Goal: Task Accomplishment & Management: Use online tool/utility

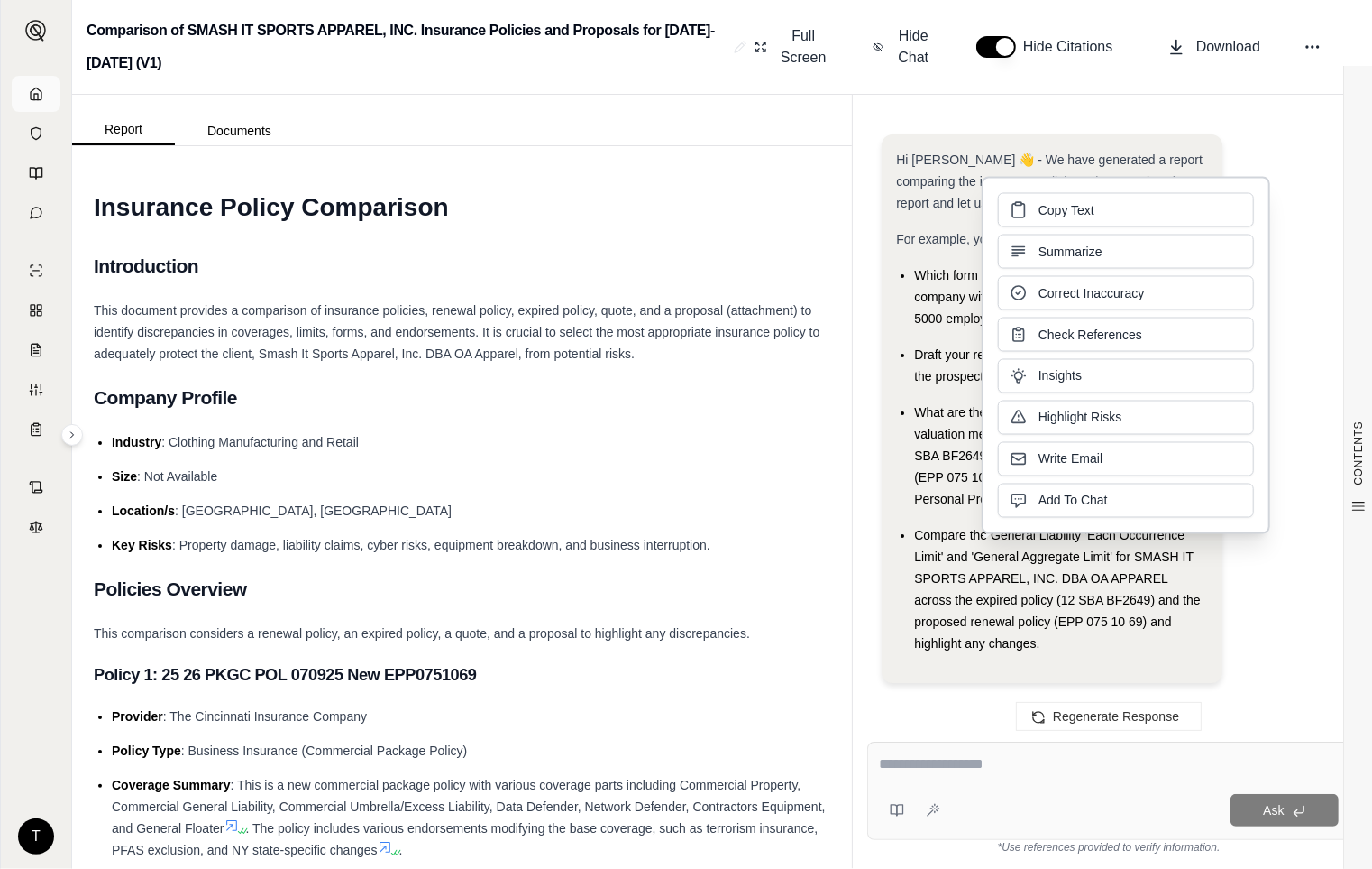
scroll to position [6480, 0]
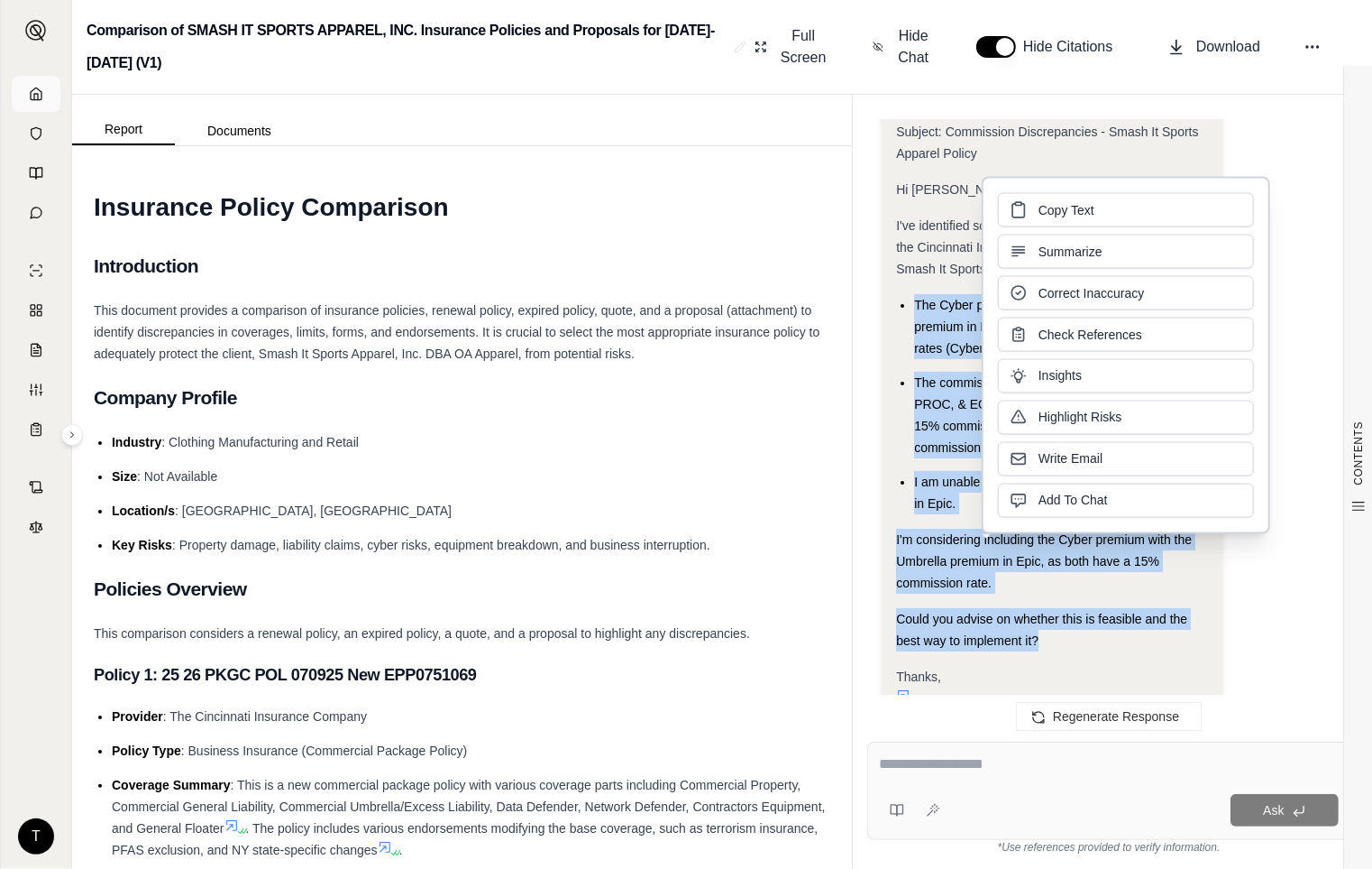
click at [26, 94] on link at bounding box center [36, 94] width 48 height 37
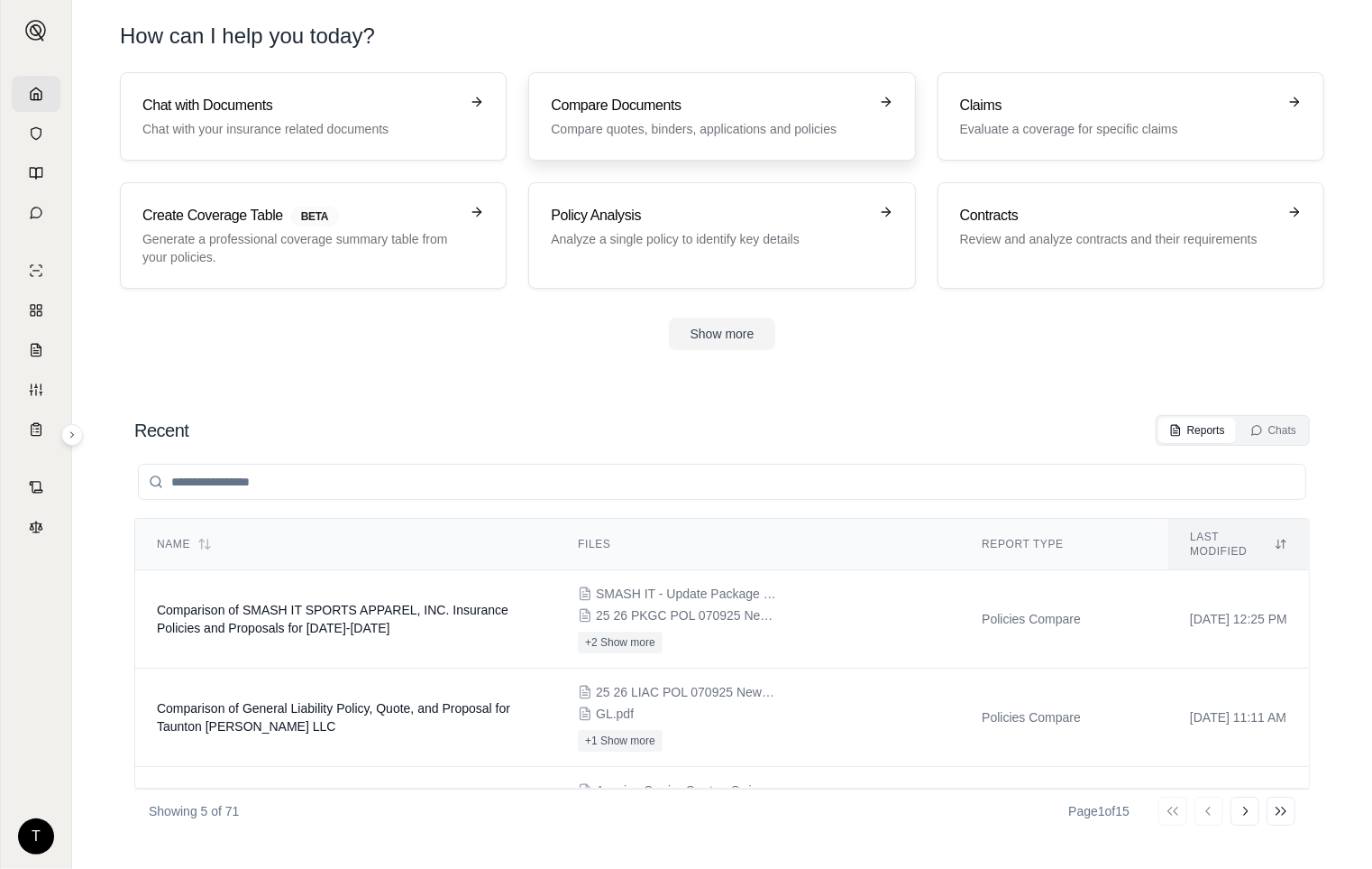
click at [609, 95] on h3 "Compare Documents" at bounding box center [709, 106] width 317 height 22
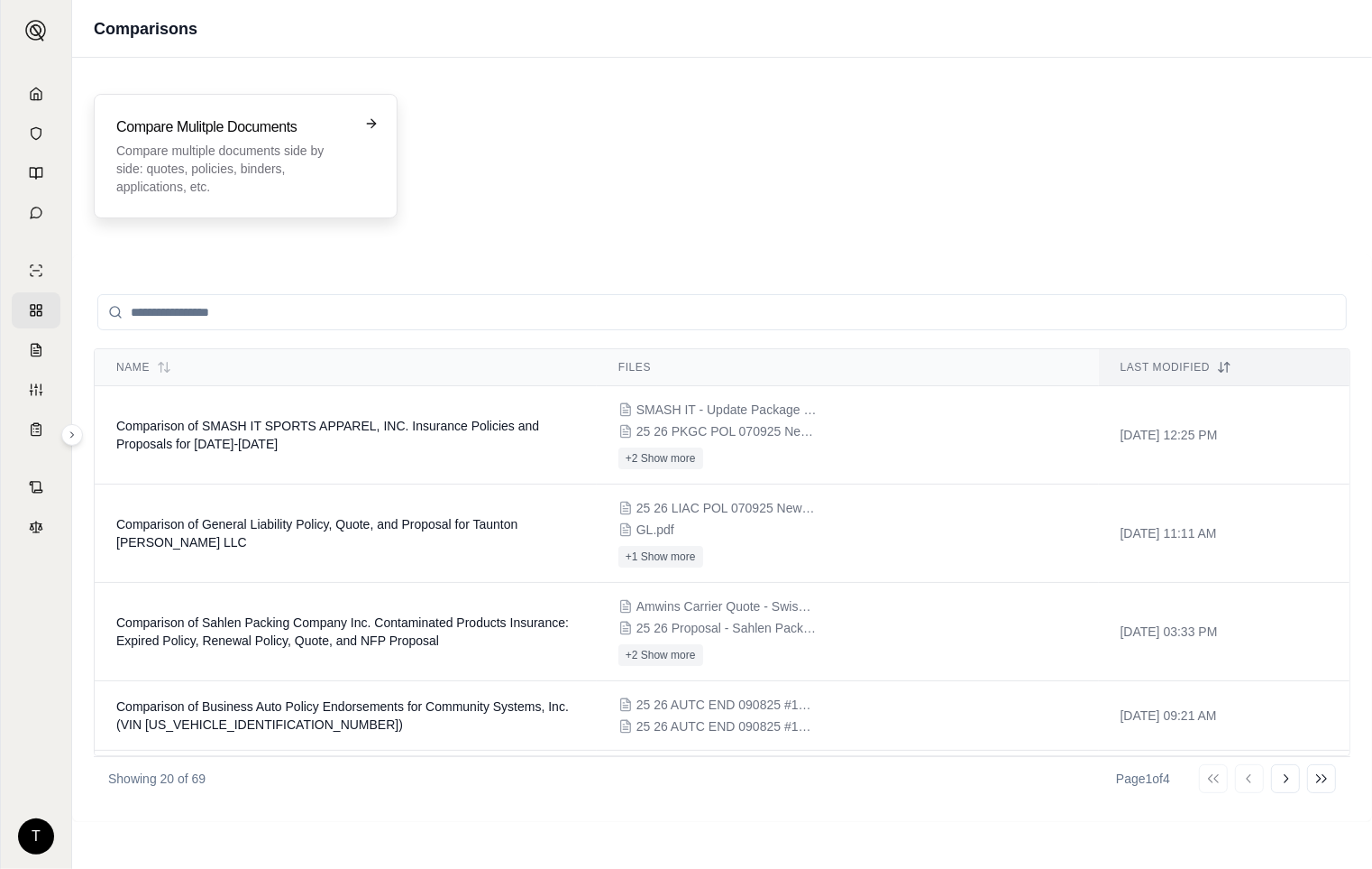
click at [279, 145] on p "Compare multiple documents side by side: quotes, policies, binders, application…" at bounding box center [233, 168] width 234 height 54
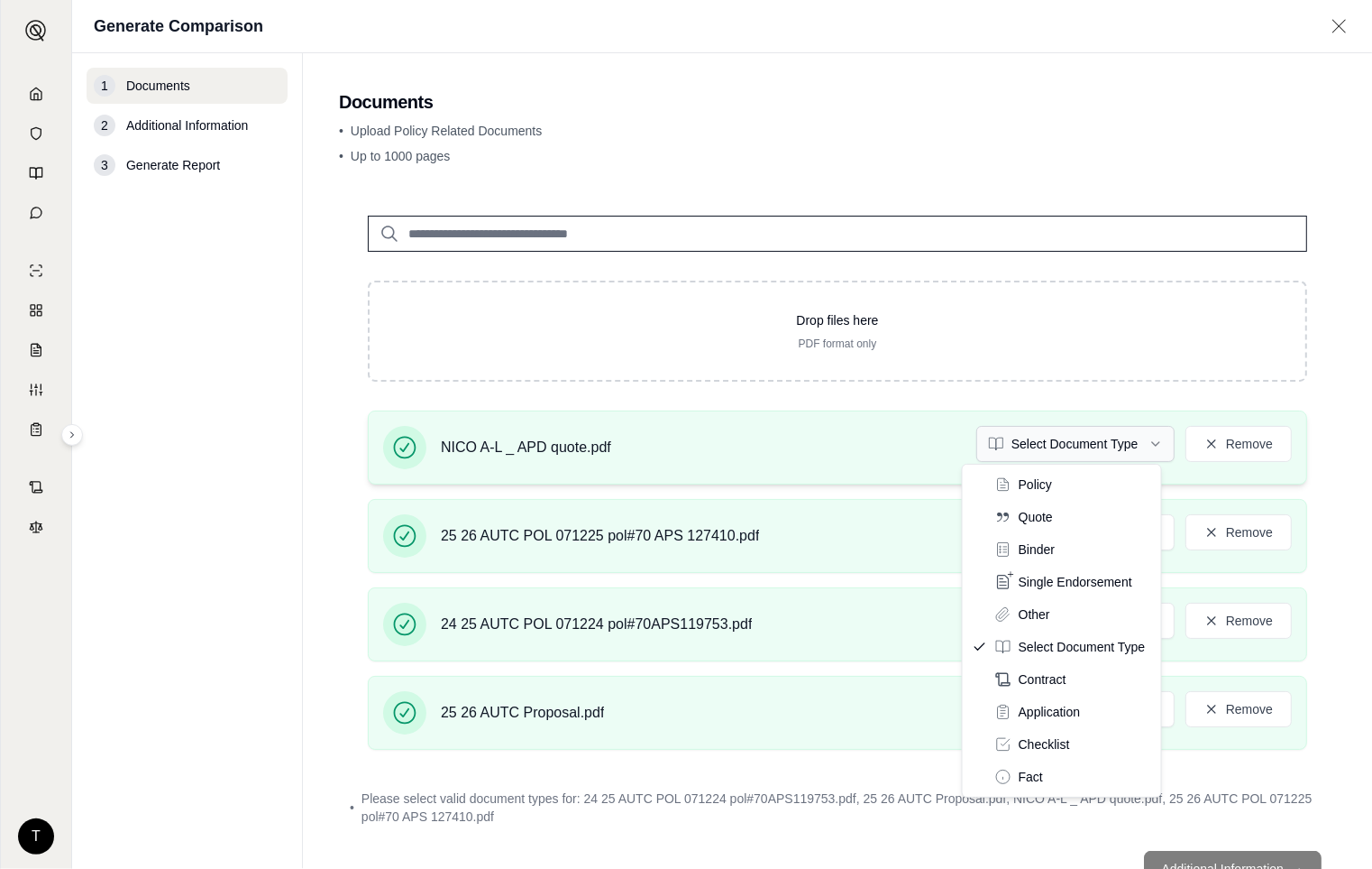
click at [1136, 436] on html "T Generate Comparison 1 Documents 2 Additional Information 3 Generate Report Do…" at bounding box center [686, 434] width 1372 height 869
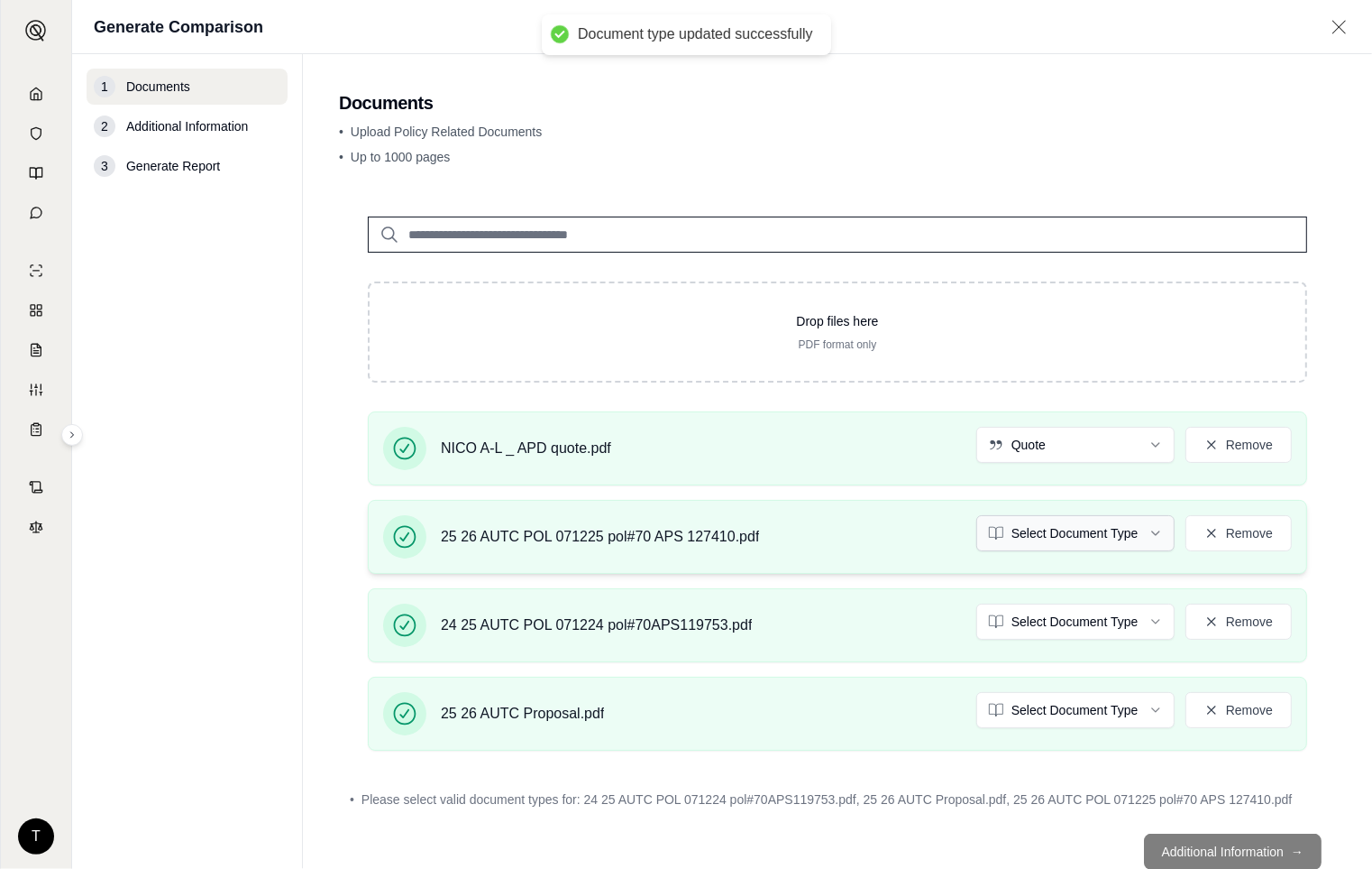
click at [1142, 533] on html "Document type updated successfully T Generate Comparison 1 Documents 2 Addition…" at bounding box center [686, 434] width 1372 height 869
click at [1132, 619] on html "Document type updated successfully T Generate Comparison 1 Documents 2 Addition…" at bounding box center [686, 434] width 1372 height 869
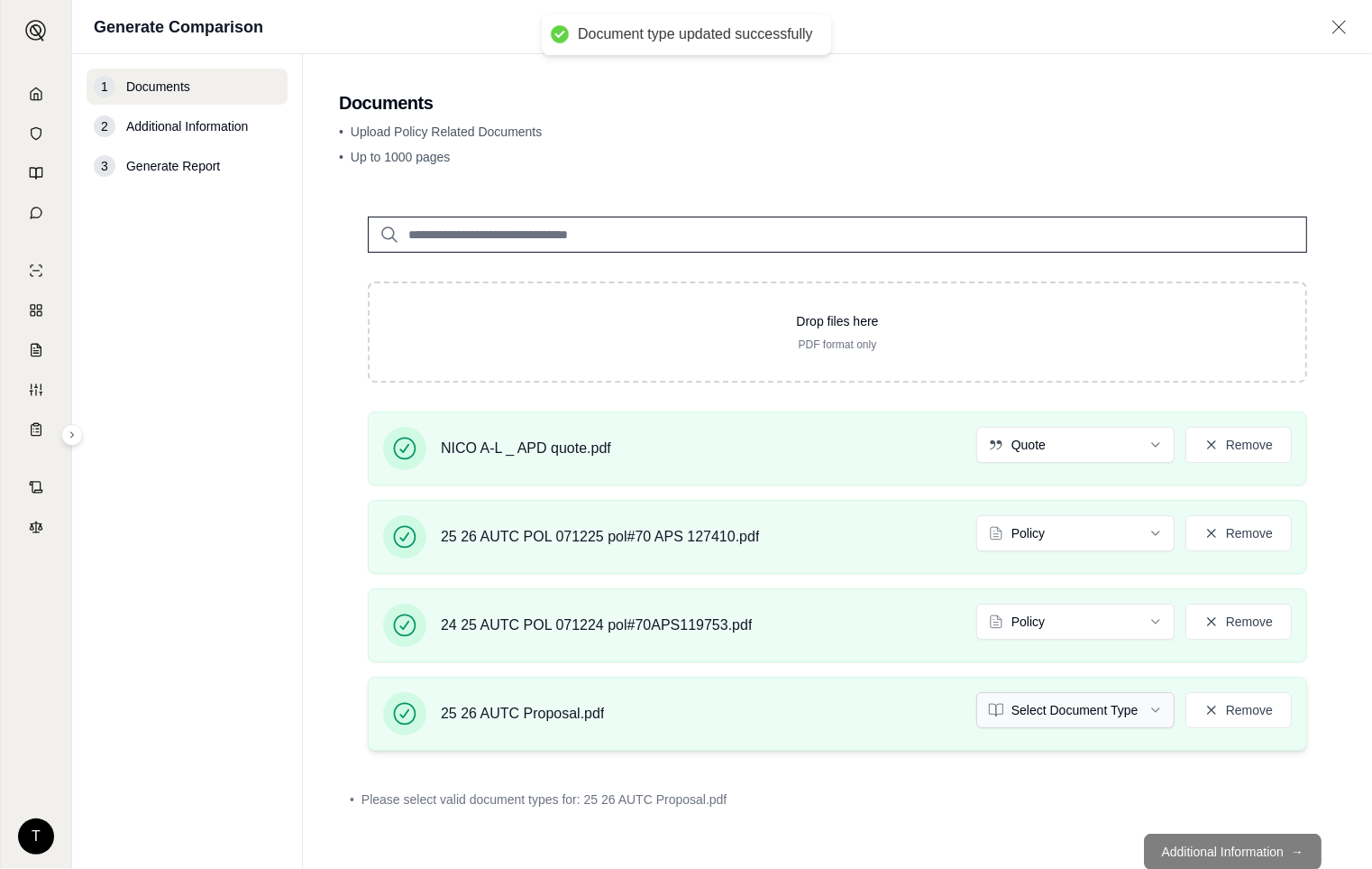
click at [1132, 710] on html "Document type updated successfully Document type updated successfully T Generat…" at bounding box center [686, 434] width 1372 height 869
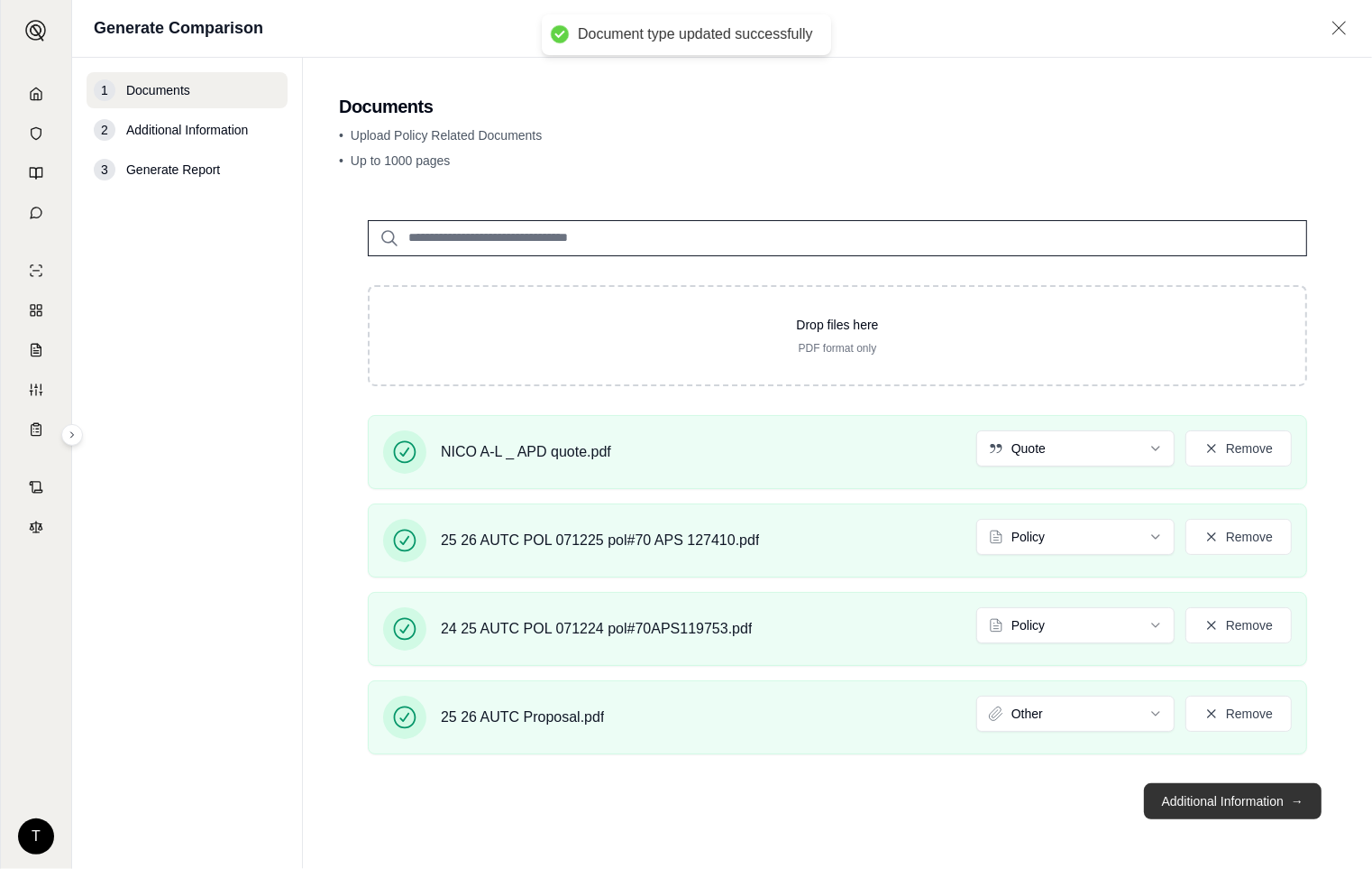
click at [1194, 803] on button "Additional Information →" at bounding box center [1233, 801] width 178 height 37
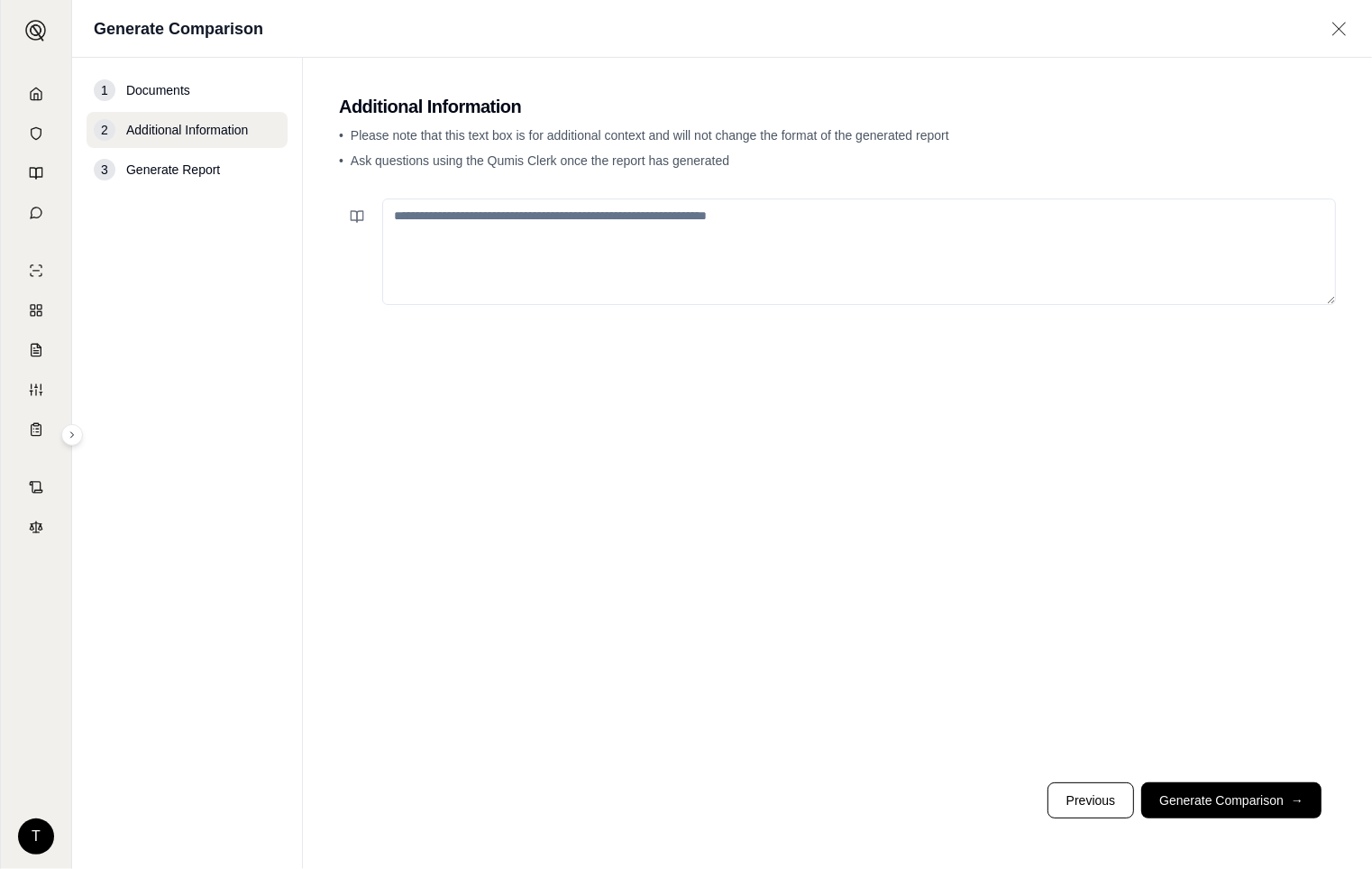
click at [416, 231] on textarea at bounding box center [859, 252] width 954 height 107
click at [354, 213] on icon at bounding box center [356, 216] width 15 height 15
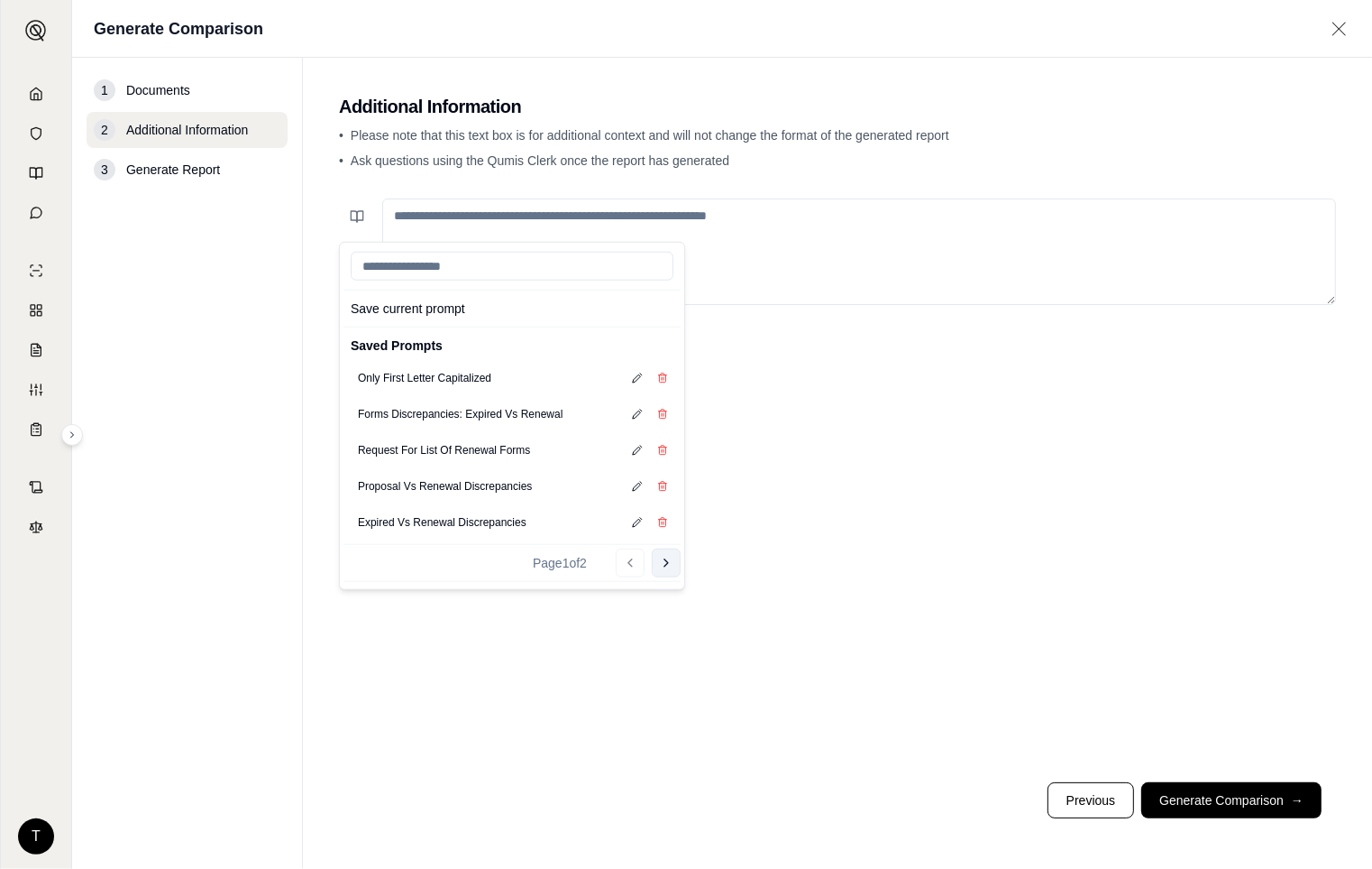
click at [656, 565] on button "Go to next page" at bounding box center [665, 562] width 29 height 29
click at [383, 412] on button "Auto Policy Prompt" at bounding box center [404, 415] width 107 height 26
type textarea "**********"
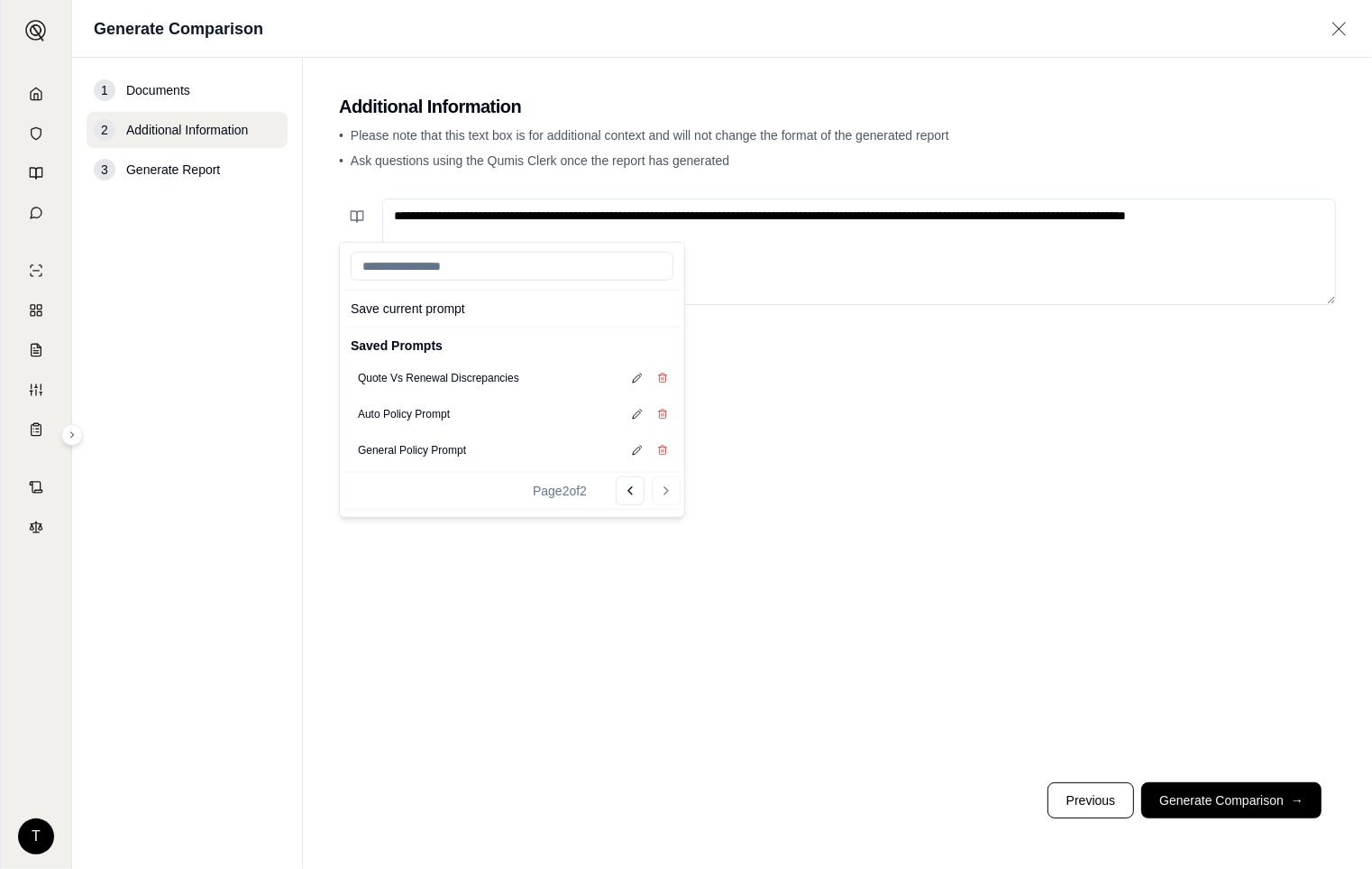
click at [787, 245] on textarea "**********" at bounding box center [859, 252] width 954 height 107
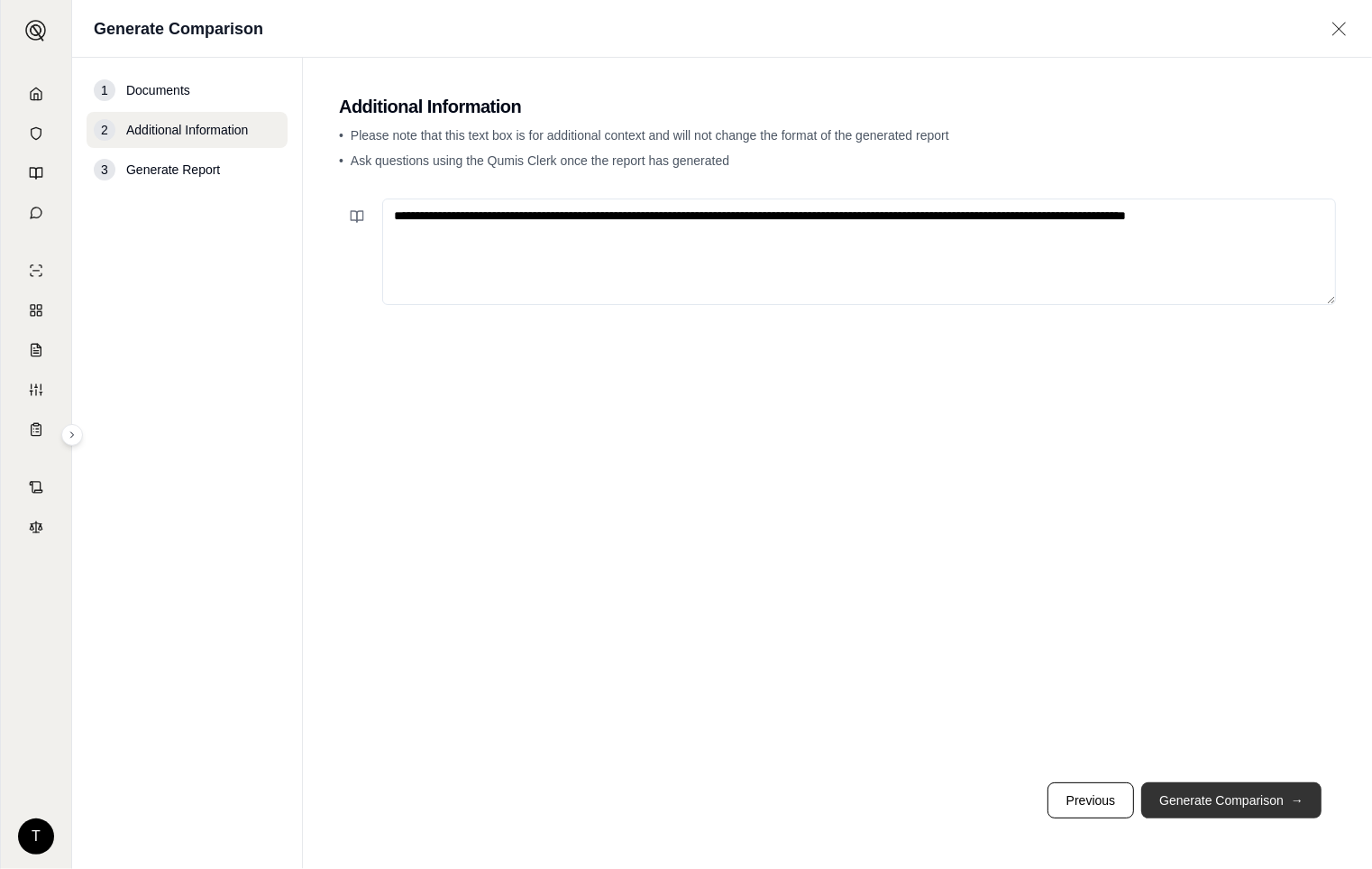
click at [1217, 797] on button "Generate Comparison →" at bounding box center [1232, 800] width 181 height 37
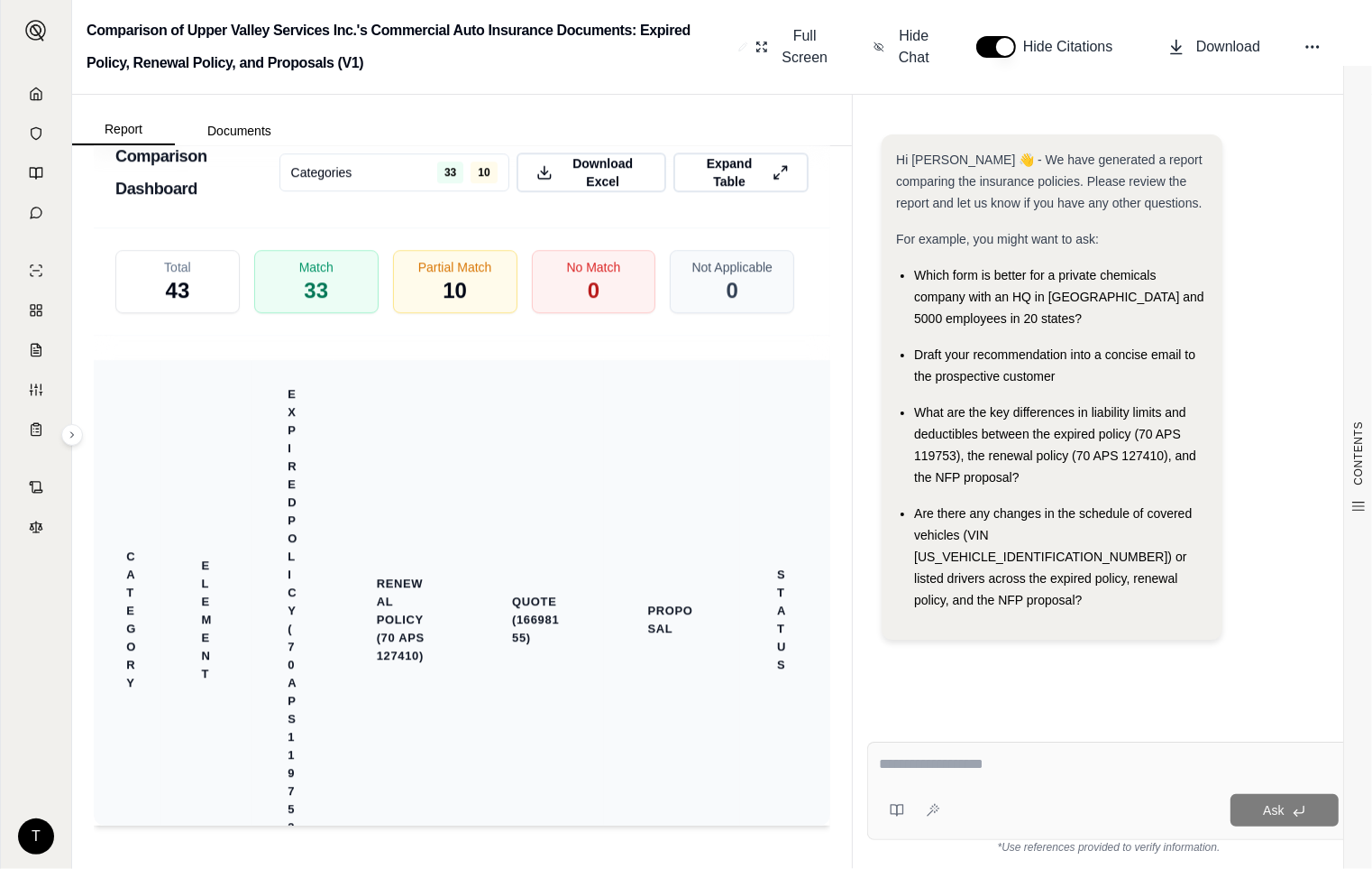
scroll to position [5049, 0]
click at [587, 280] on span "0" at bounding box center [593, 290] width 13 height 31
click at [560, 284] on div "No Match 0" at bounding box center [593, 281] width 130 height 67
click at [471, 298] on div "Partial Match 10" at bounding box center [455, 281] width 130 height 67
click at [443, 276] on span "10" at bounding box center [456, 290] width 26 height 31
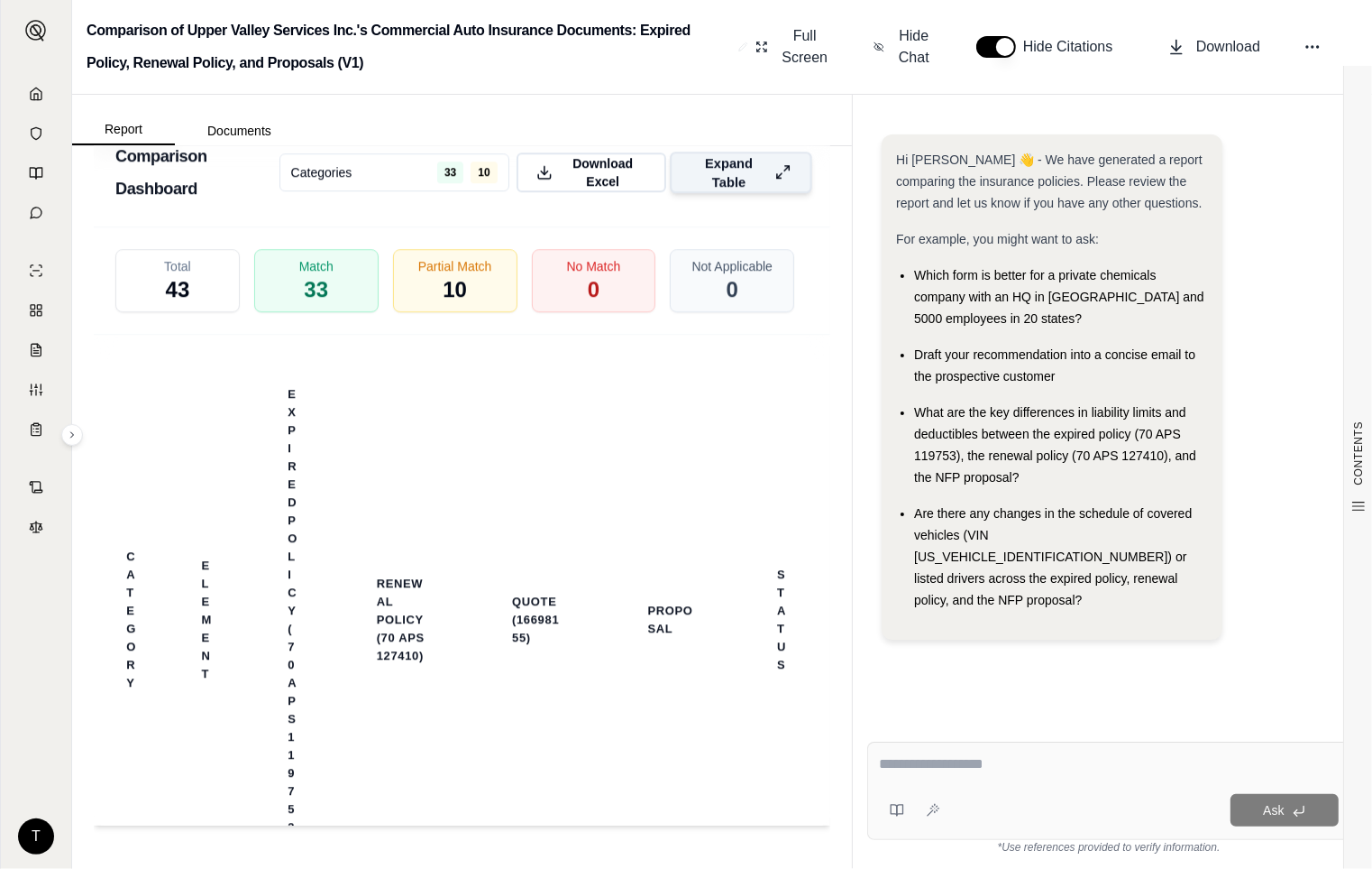
click at [779, 172] on button "Expand Table" at bounding box center [741, 172] width 142 height 41
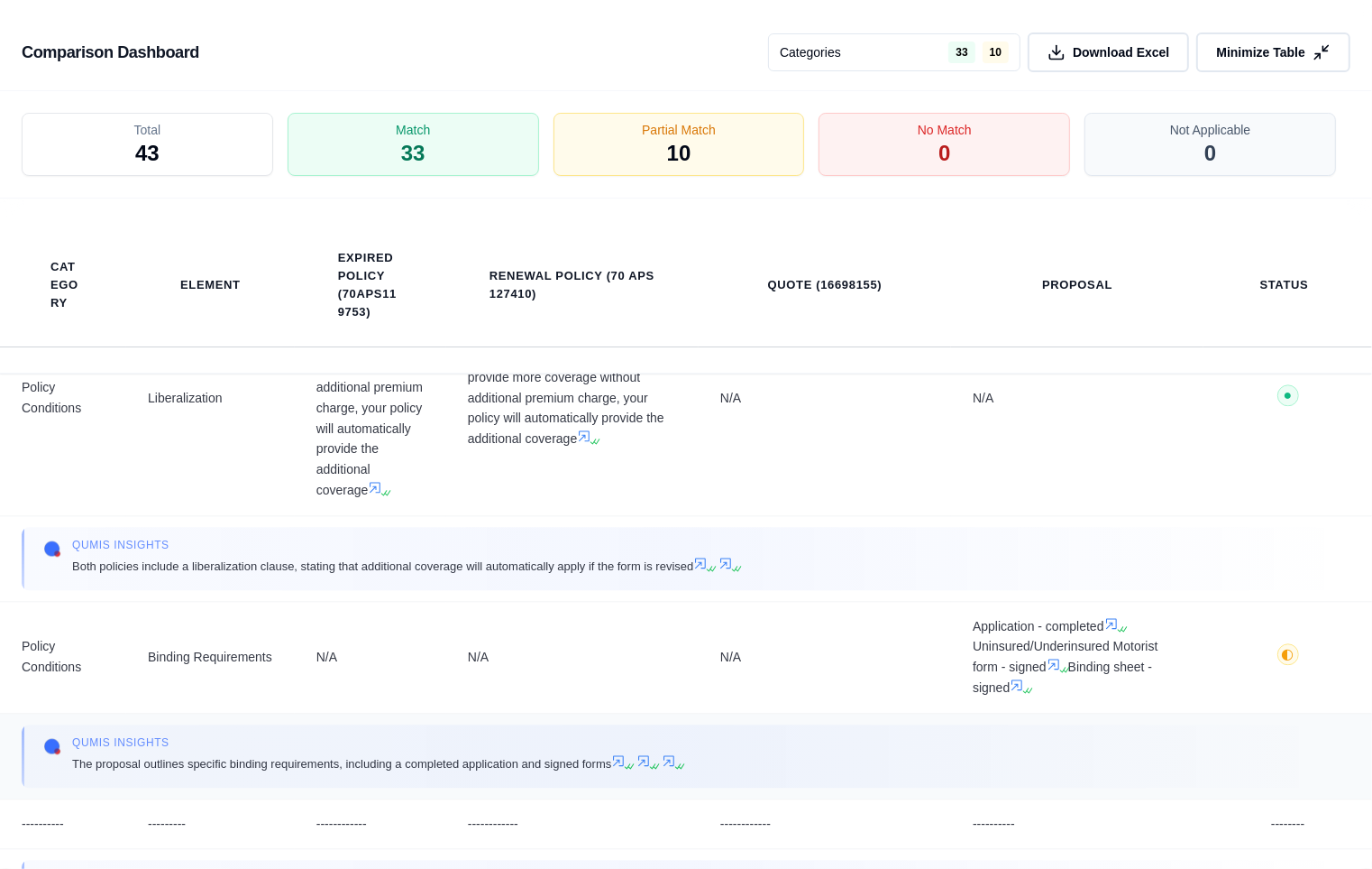
scroll to position [4409, 0]
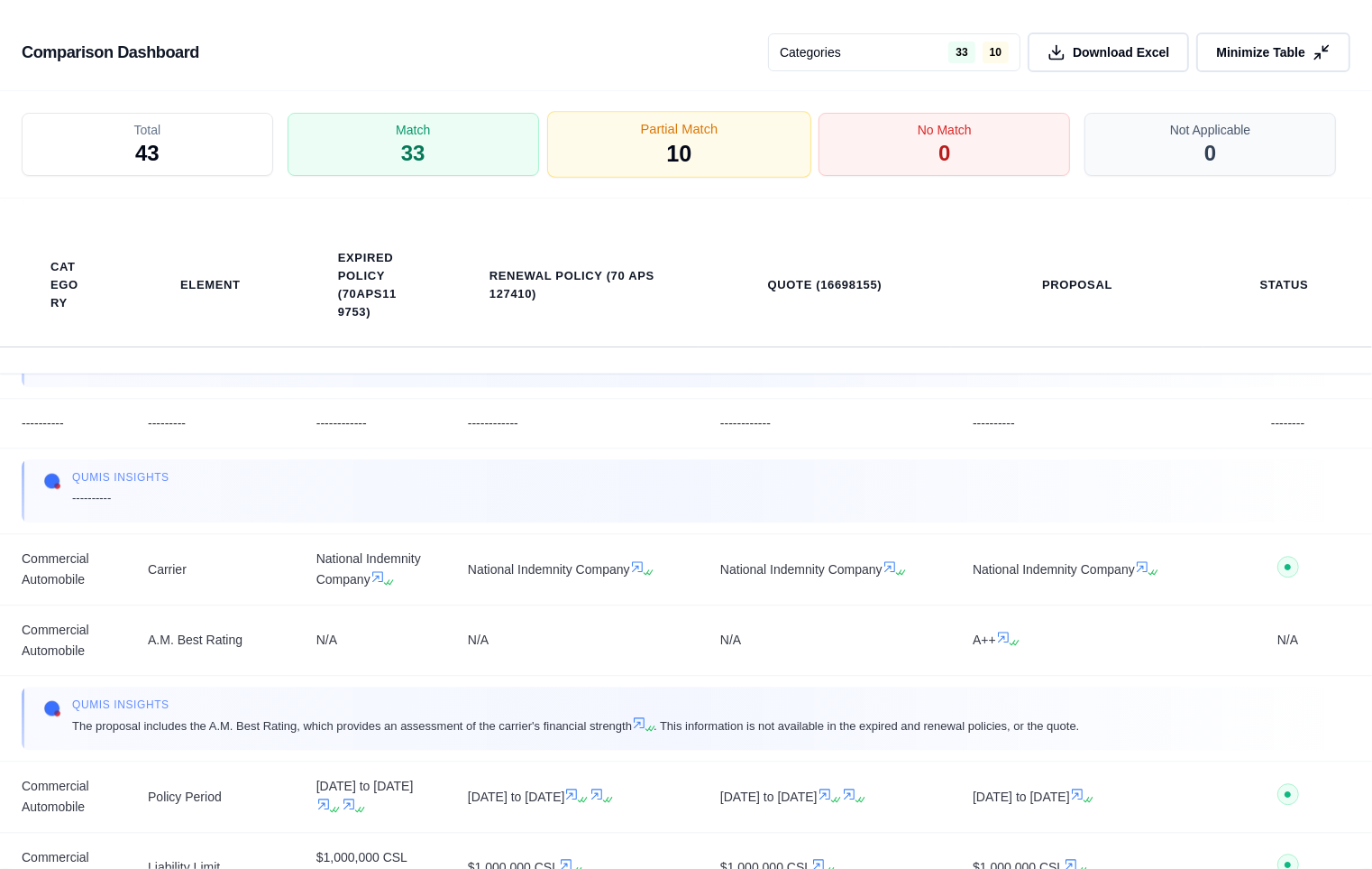
click at [649, 150] on div "Partial Match 10" at bounding box center [680, 145] width 265 height 67
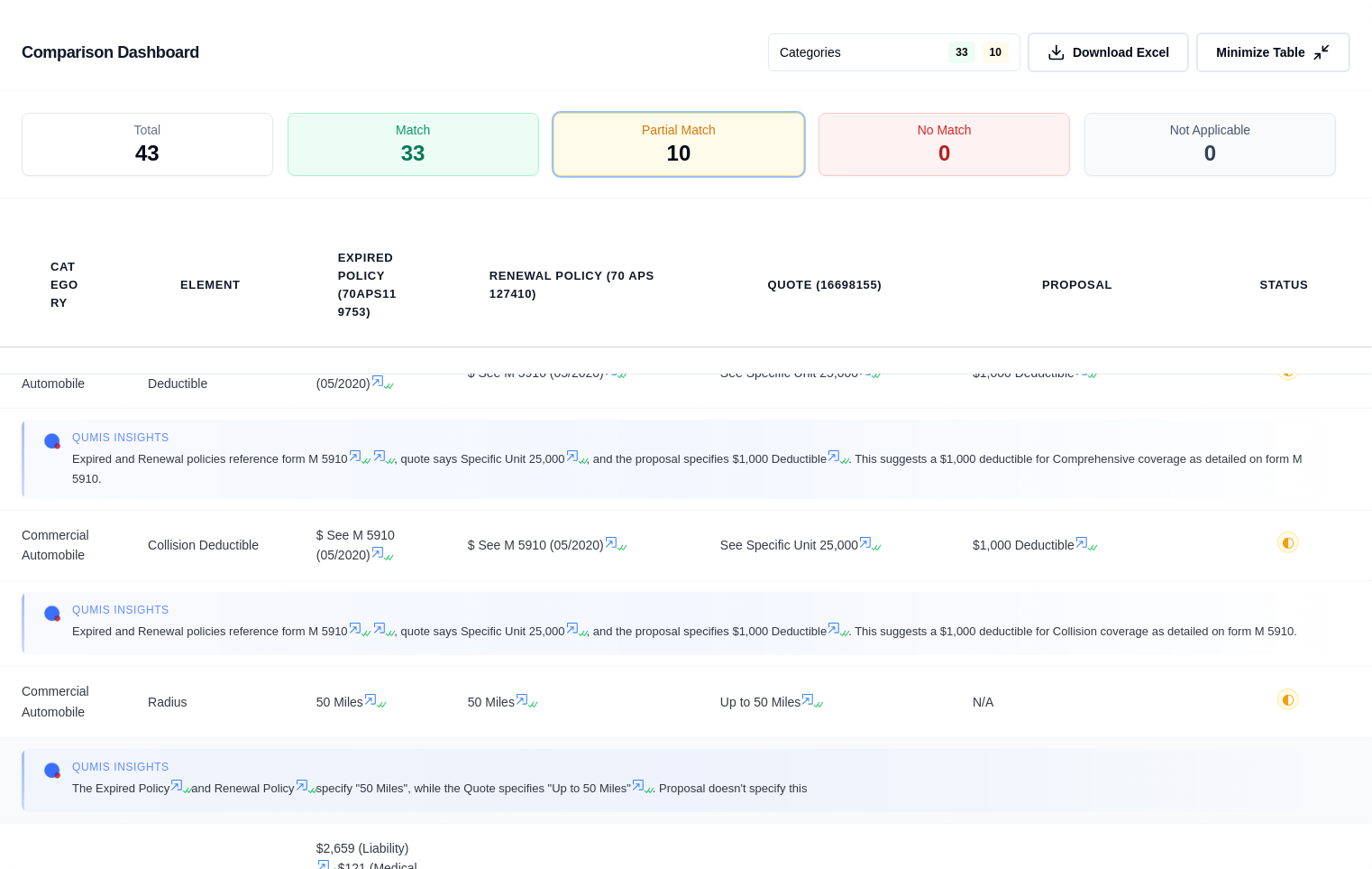
scroll to position [844, 0]
